Goal: Task Accomplishment & Management: Manage account settings

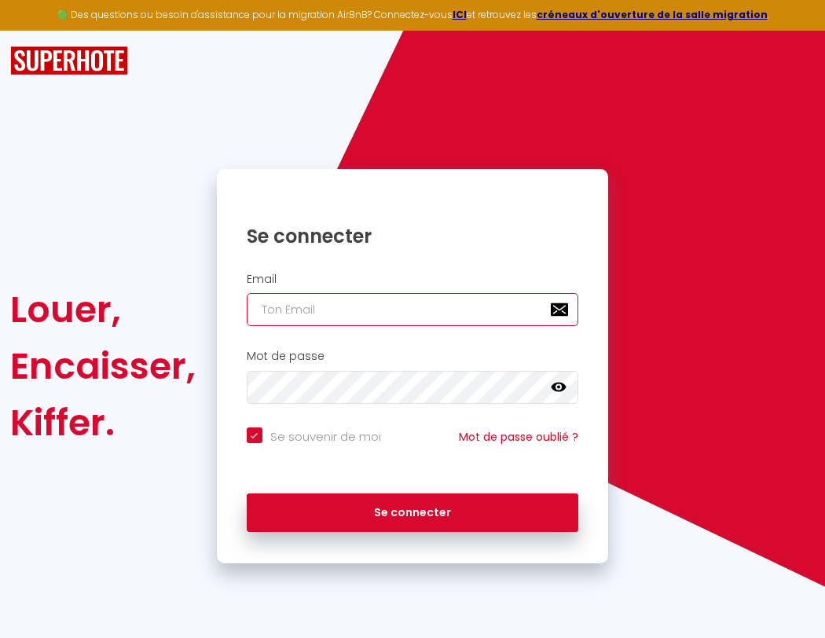
type input "l"
checkbox input "true"
type input "le"
checkbox input "true"
type input "les"
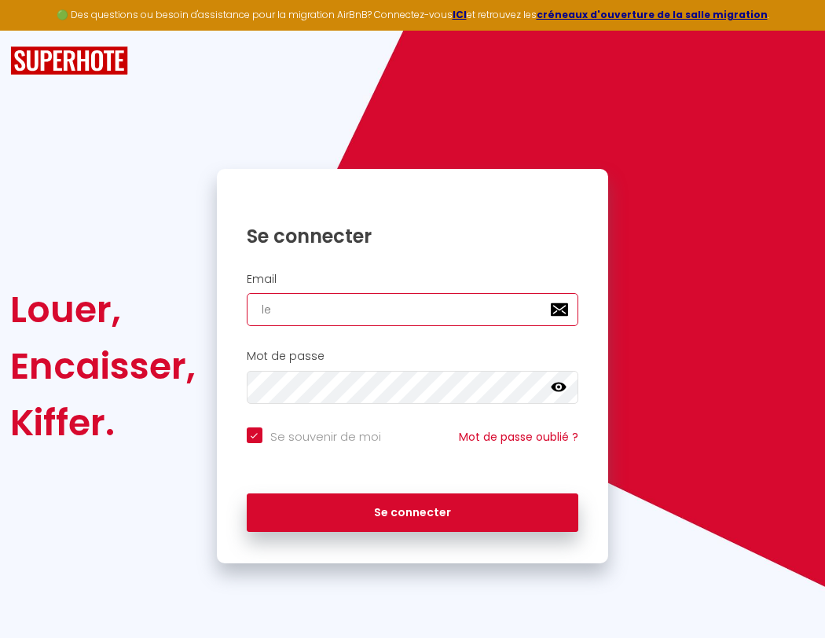
checkbox input "true"
type input "lesp"
checkbox input "true"
type input "lespa"
checkbox input "true"
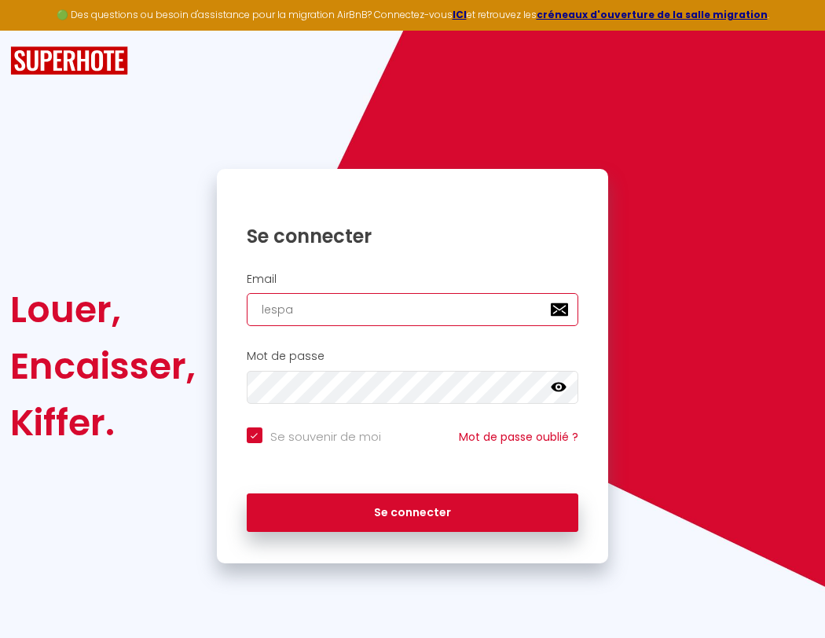
type input "lespac"
checkbox input "true"
type input "lespace"
checkbox input "true"
type input "l"
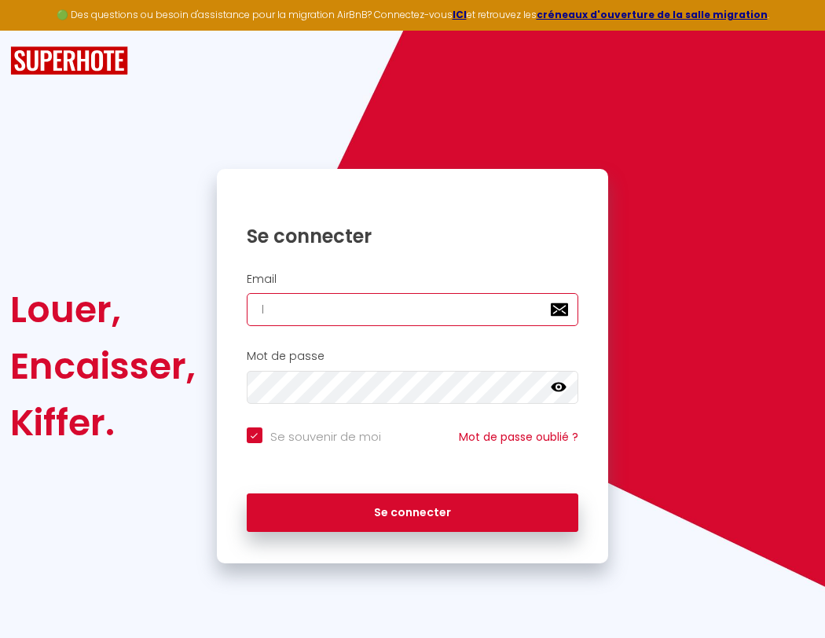
checkbox input "true"
type input "le"
checkbox input "true"
type input "lespacede"
checkbox input "true"
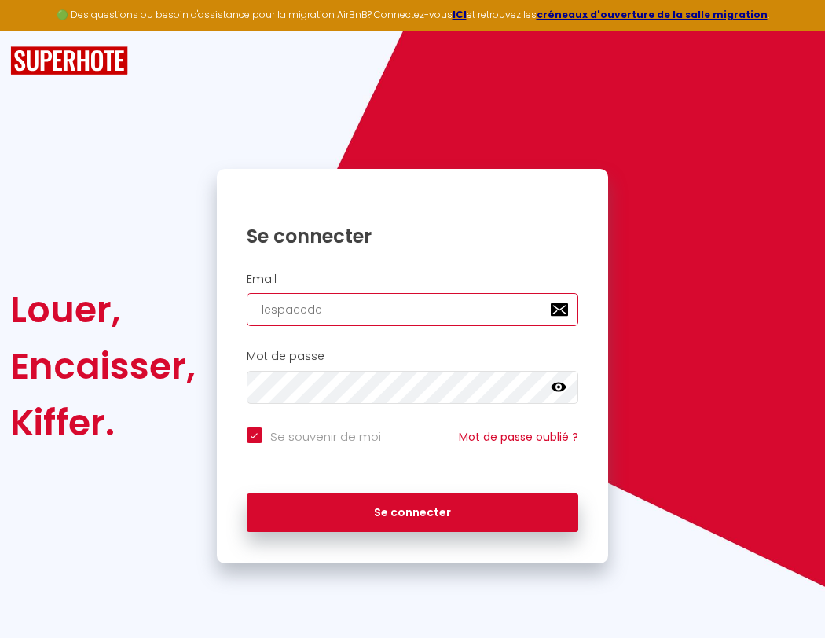
type input "les"
checkbox input "true"
type input "lesp"
checkbox input "true"
type input "lespa"
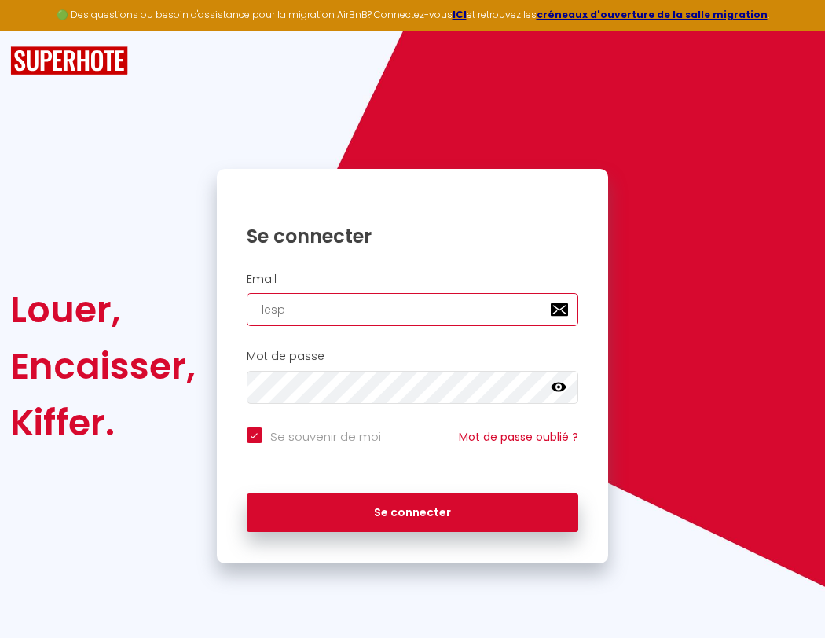
checkbox input "true"
type input "lespac"
checkbox input "true"
type input "lespace"
checkbox input "true"
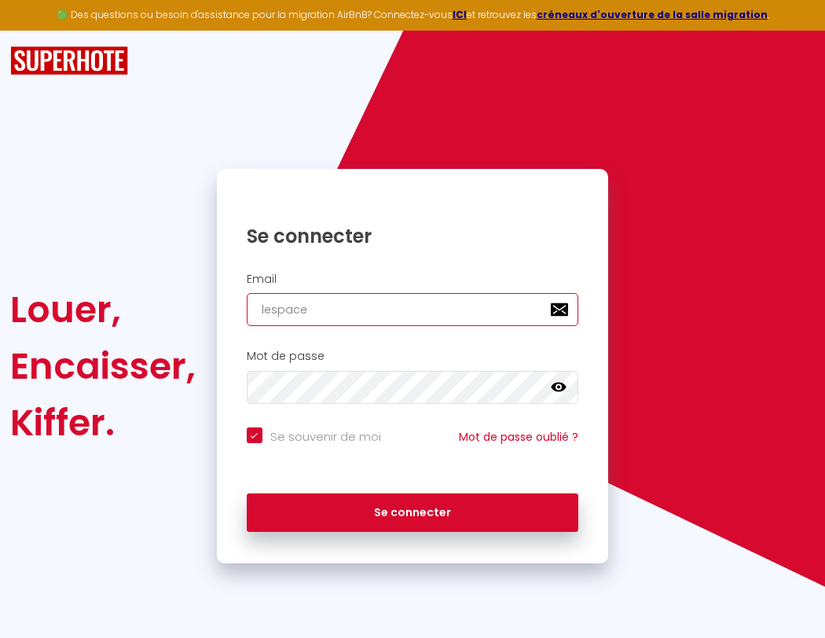
type input "l"
checkbox input "true"
type input "lespaced"
checkbox input "true"
type input "le"
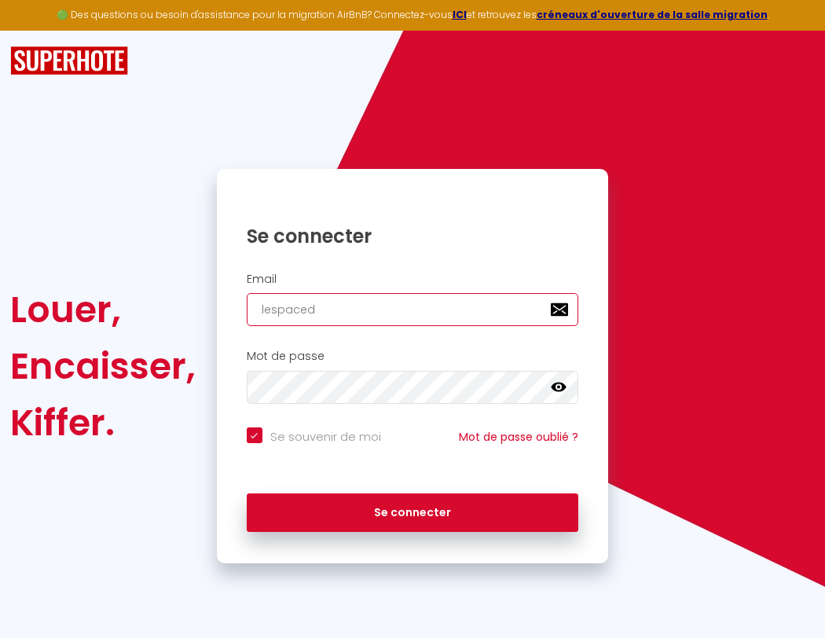
checkbox input "true"
type input "lespacede"
checkbox input "true"
type input "les"
checkbox input "true"
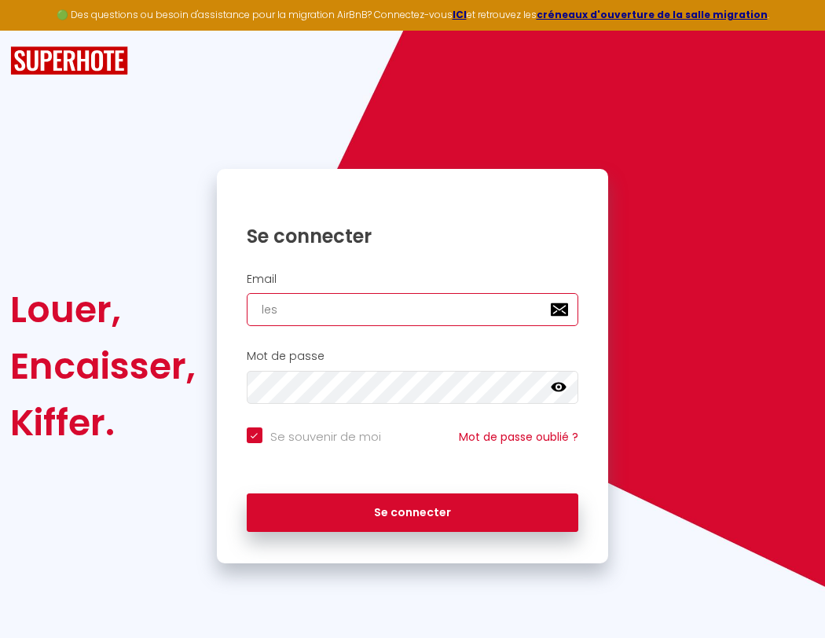
type input "lespacedet"
checkbox input "true"
type input "lesp"
checkbox input "true"
type input "lespacedete"
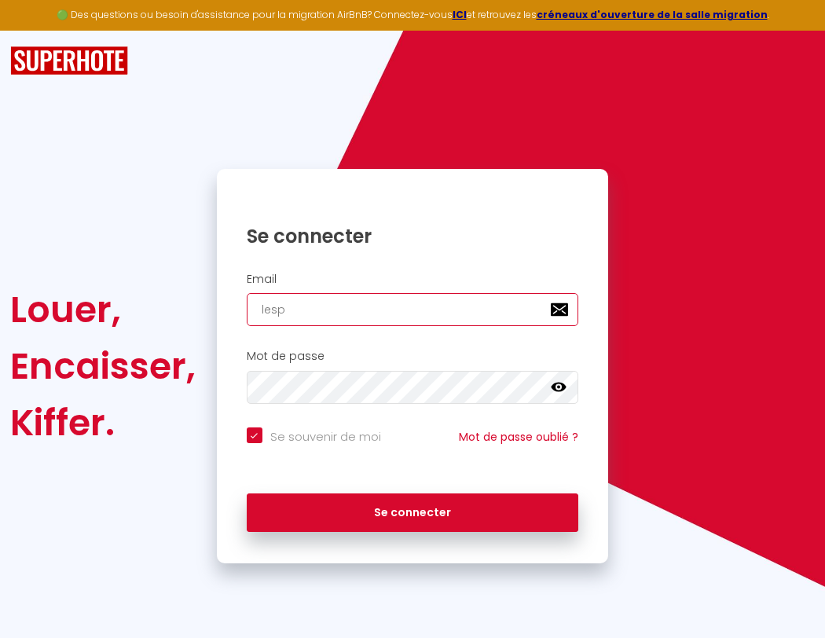
checkbox input "true"
type input "lespa"
checkbox input "true"
type input "lespacedeten"
checkbox input "true"
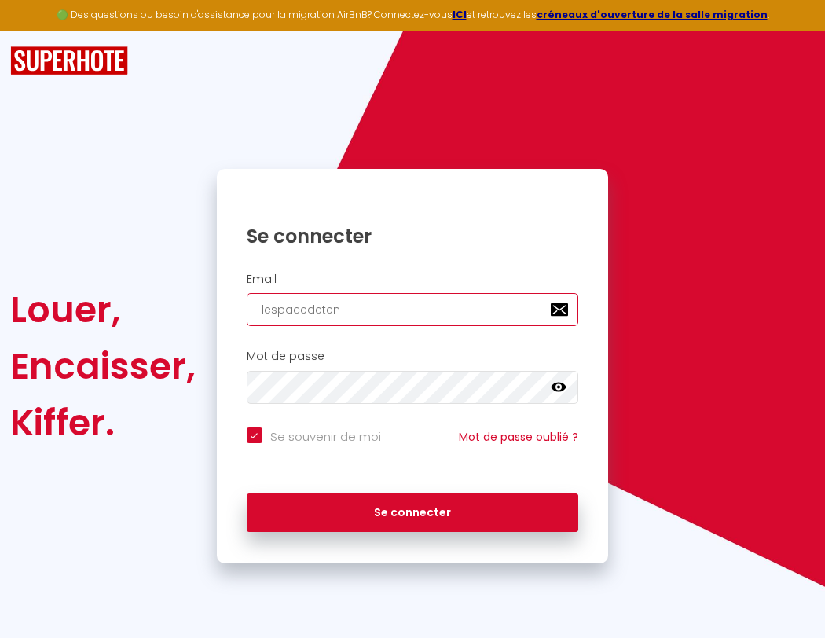
type input "lespac"
checkbox input "true"
type input "lespacedetent"
checkbox input "true"
type input "lespace"
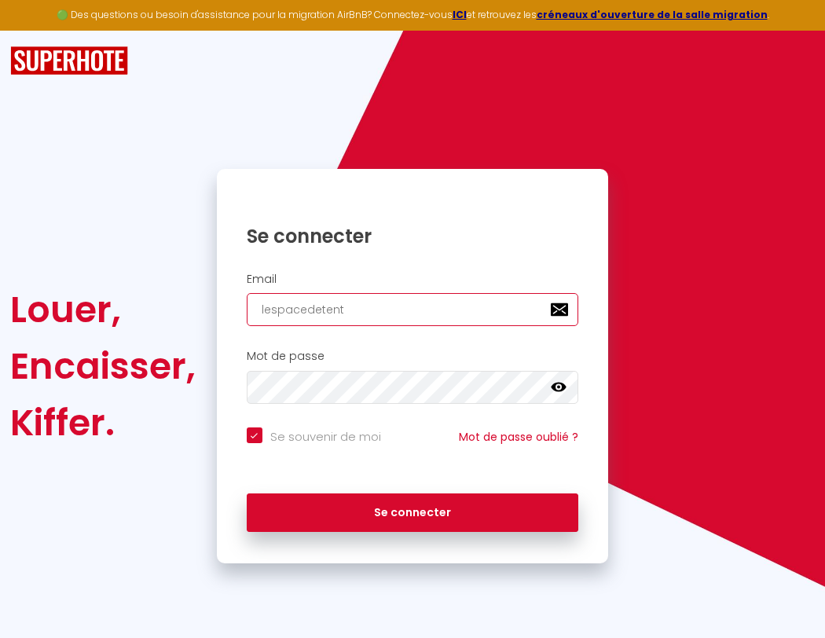
checkbox input "true"
